Goal: Transaction & Acquisition: Subscribe to service/newsletter

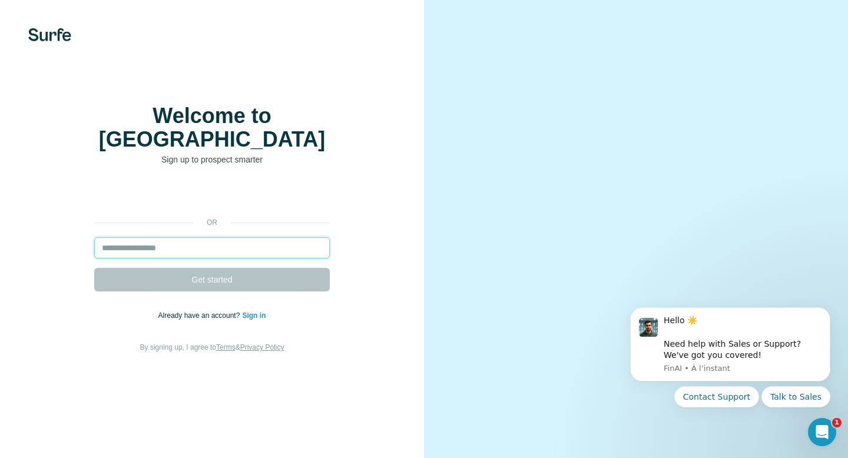
click at [161, 240] on input "email" at bounding box center [212, 247] width 236 height 21
click at [147, 237] on input "email" at bounding box center [212, 247] width 236 height 21
type input "*"
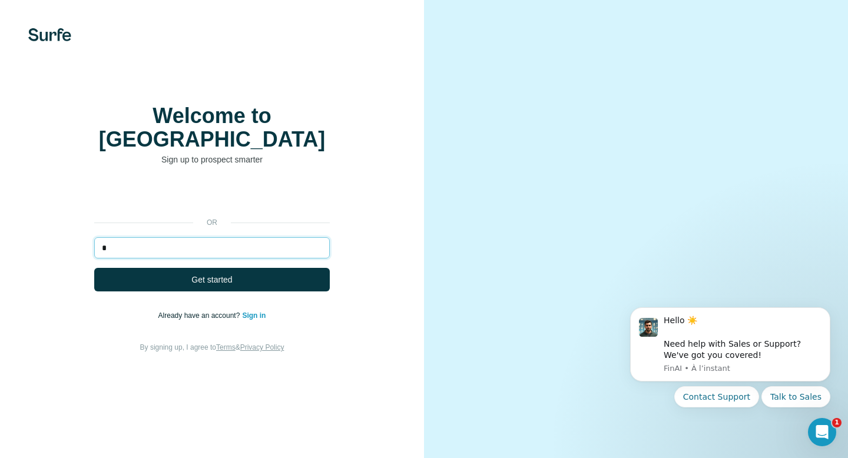
click at [136, 237] on input "*" at bounding box center [212, 247] width 236 height 21
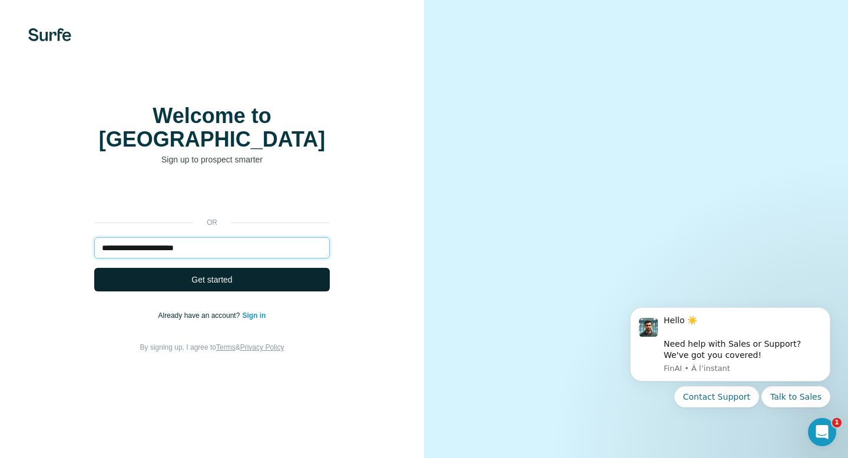
type input "**********"
click at [142, 268] on button "Get started" at bounding box center [212, 280] width 236 height 24
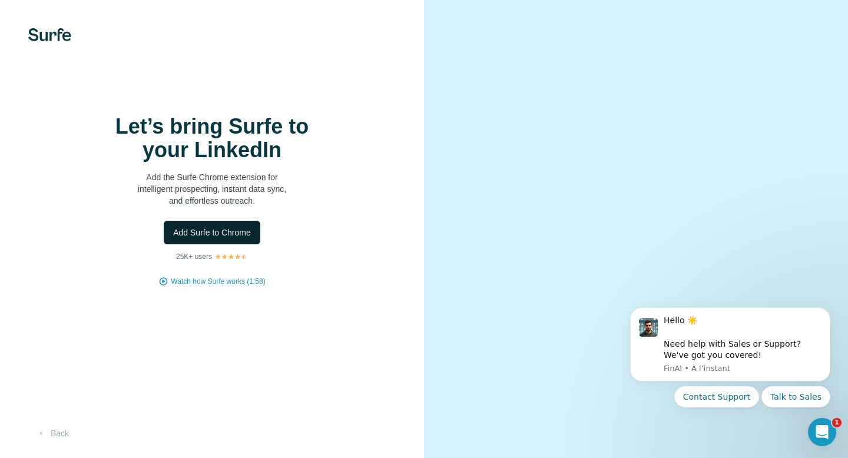
click at [176, 239] on button "Add Surfe to Chrome" at bounding box center [212, 233] width 97 height 24
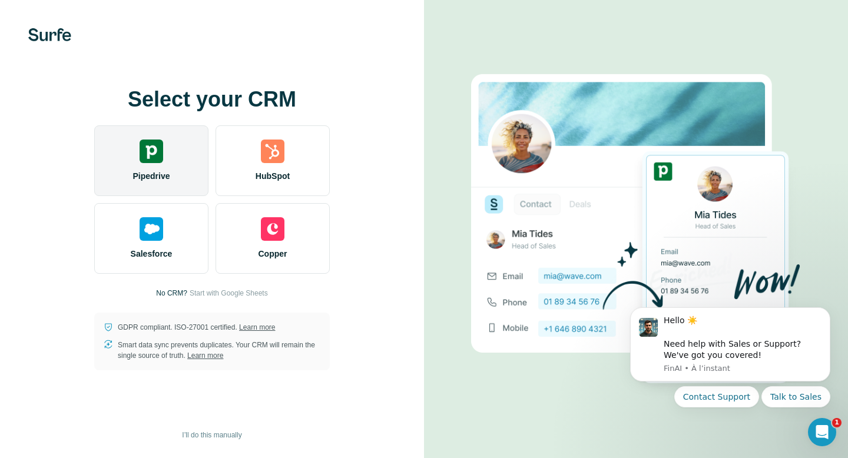
click at [168, 164] on div "Pipedrive" at bounding box center [151, 160] width 114 height 71
